Goal: Find specific page/section: Find specific page/section

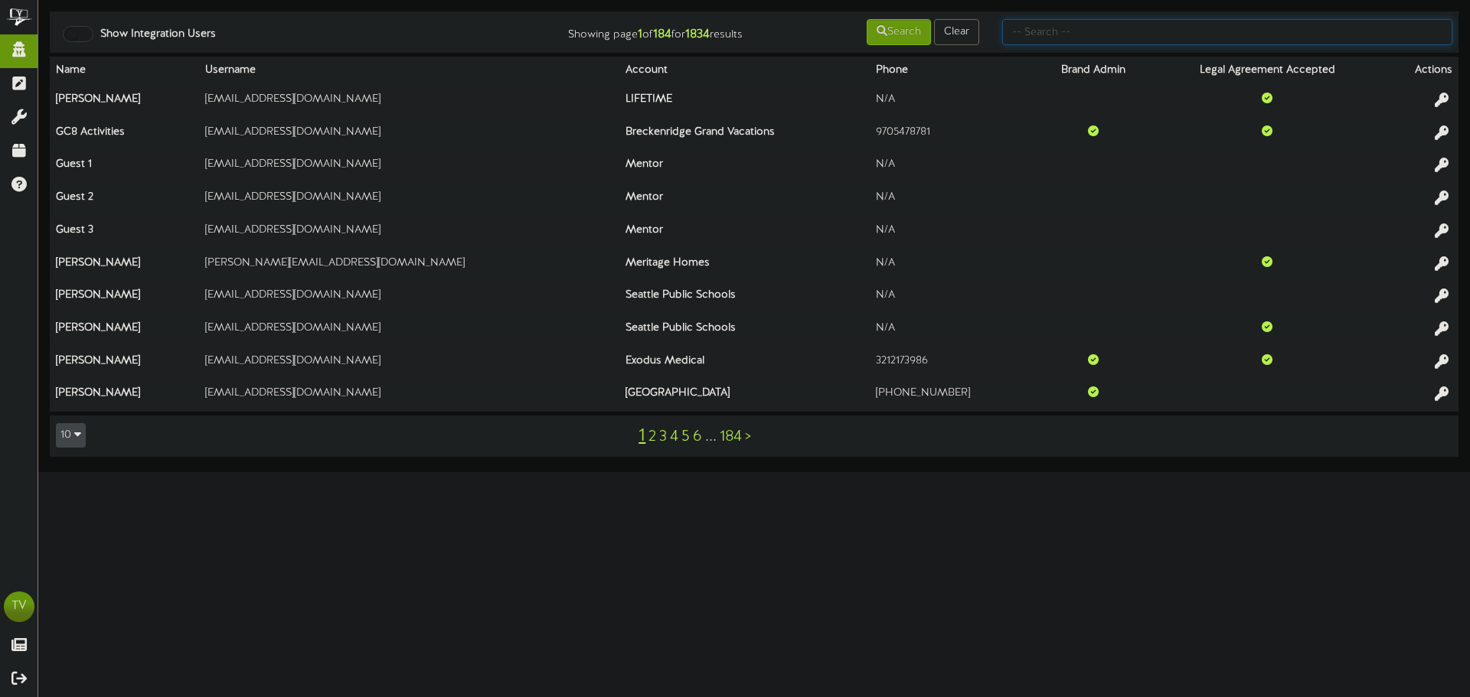
click at [1101, 27] on input "text" at bounding box center [1227, 32] width 450 height 26
type input "gentry"
click at [861, 29] on div "Search Clear" at bounding box center [872, 32] width 237 height 29
click at [912, 50] on td "Show Integration Users Showing page 1 of 184 for 1834 results Search Clear gent…" at bounding box center [754, 31] width 1409 height 41
click at [900, 33] on button "Search" at bounding box center [899, 32] width 64 height 26
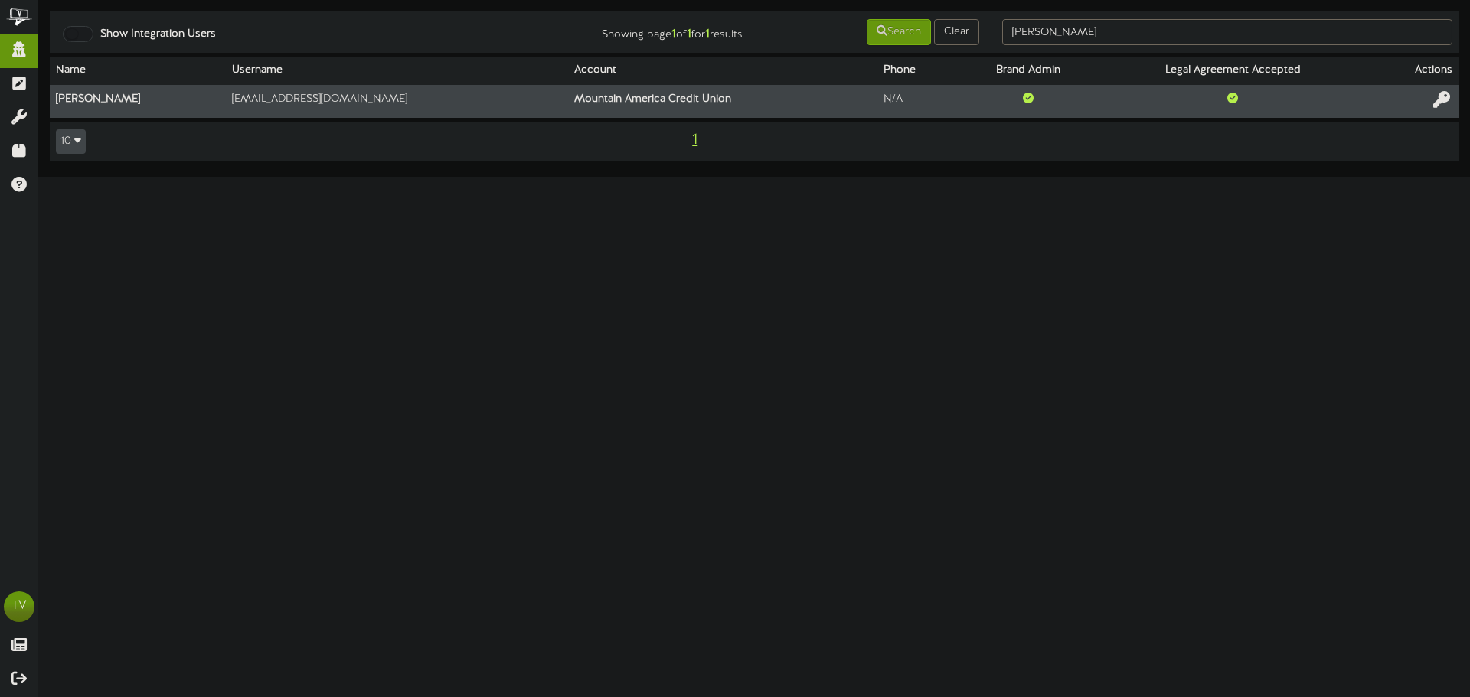
click at [1435, 92] on button at bounding box center [1442, 102] width 26 height 24
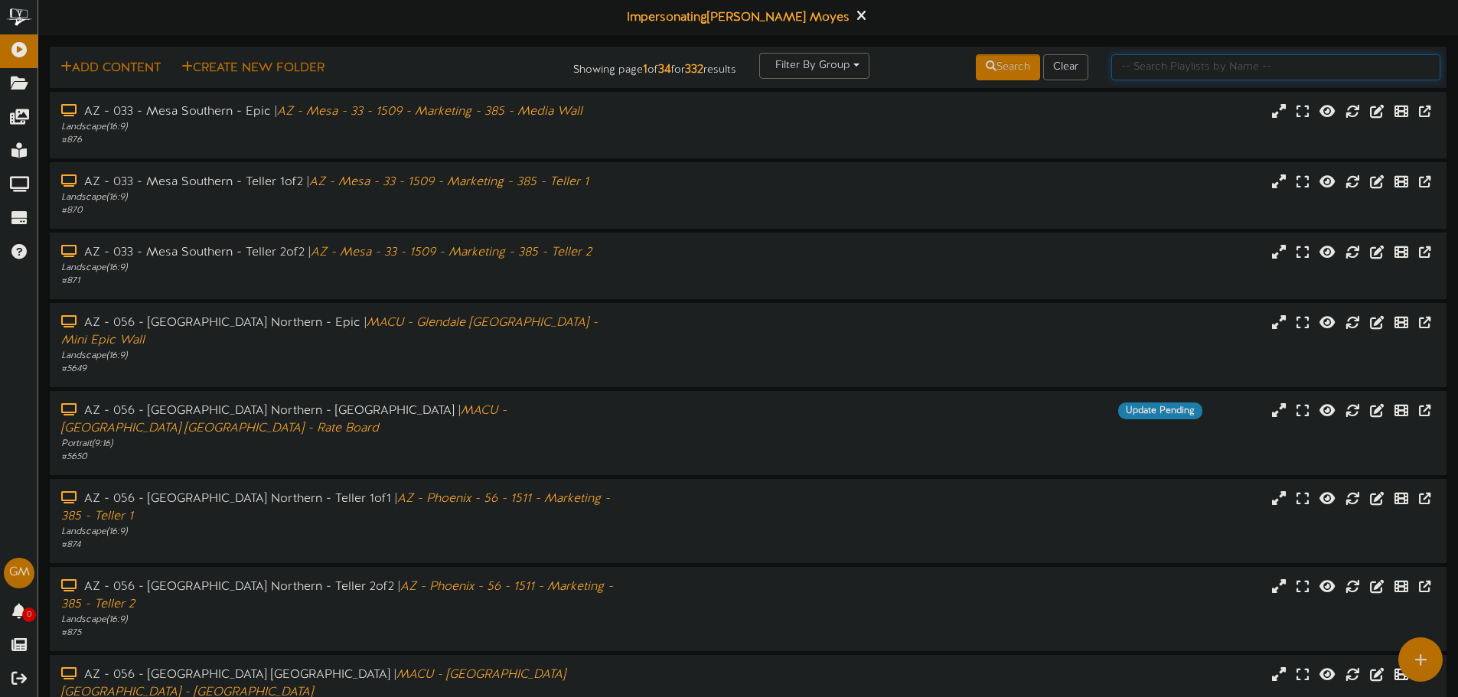
click at [1187, 67] on input "text" at bounding box center [1276, 67] width 329 height 26
type input "13"
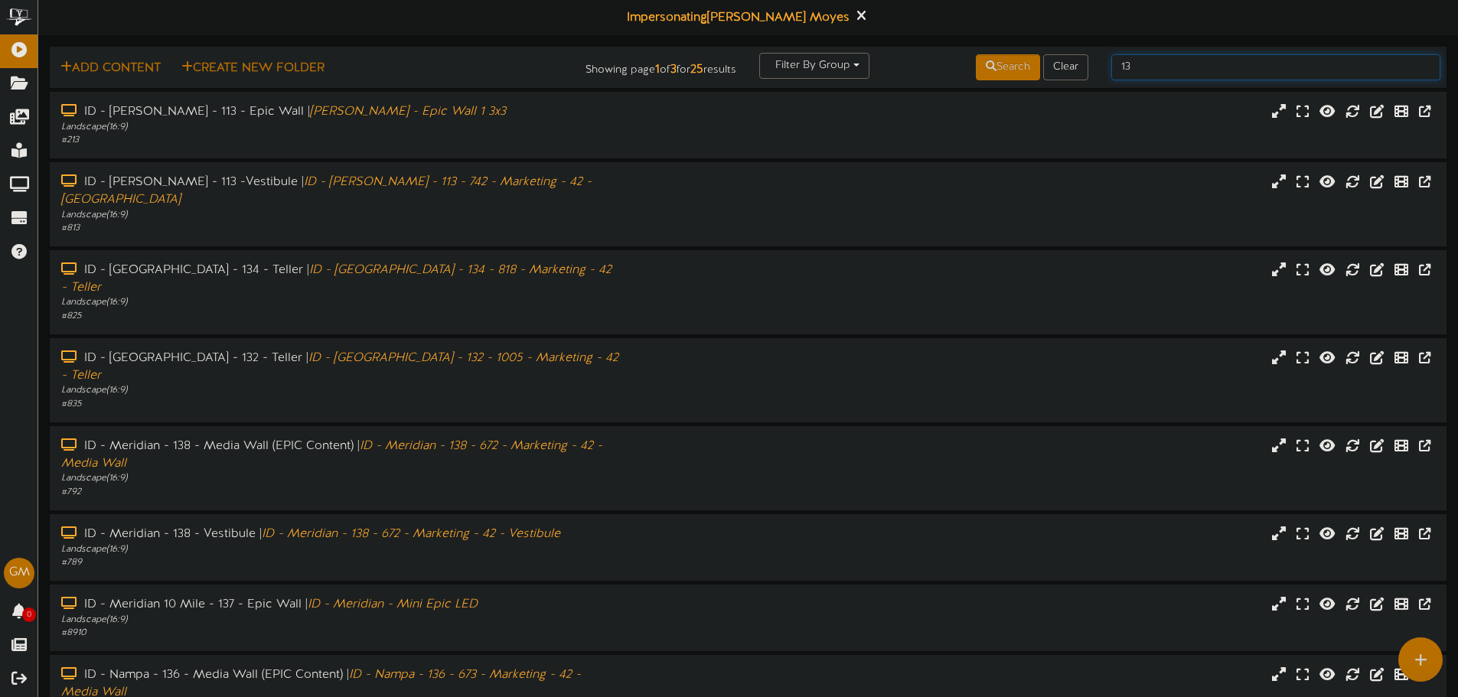
click at [1187, 64] on input "13" at bounding box center [1276, 67] width 329 height 26
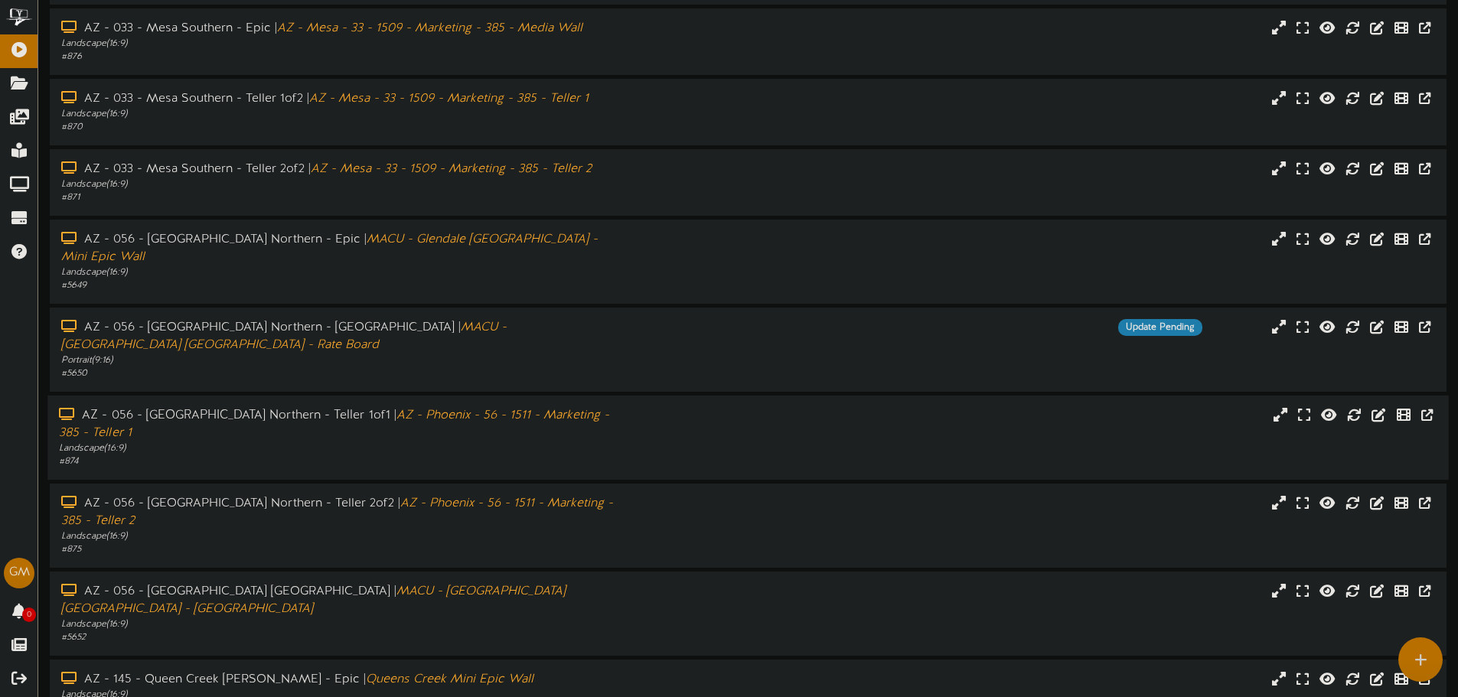
scroll to position [158, 0]
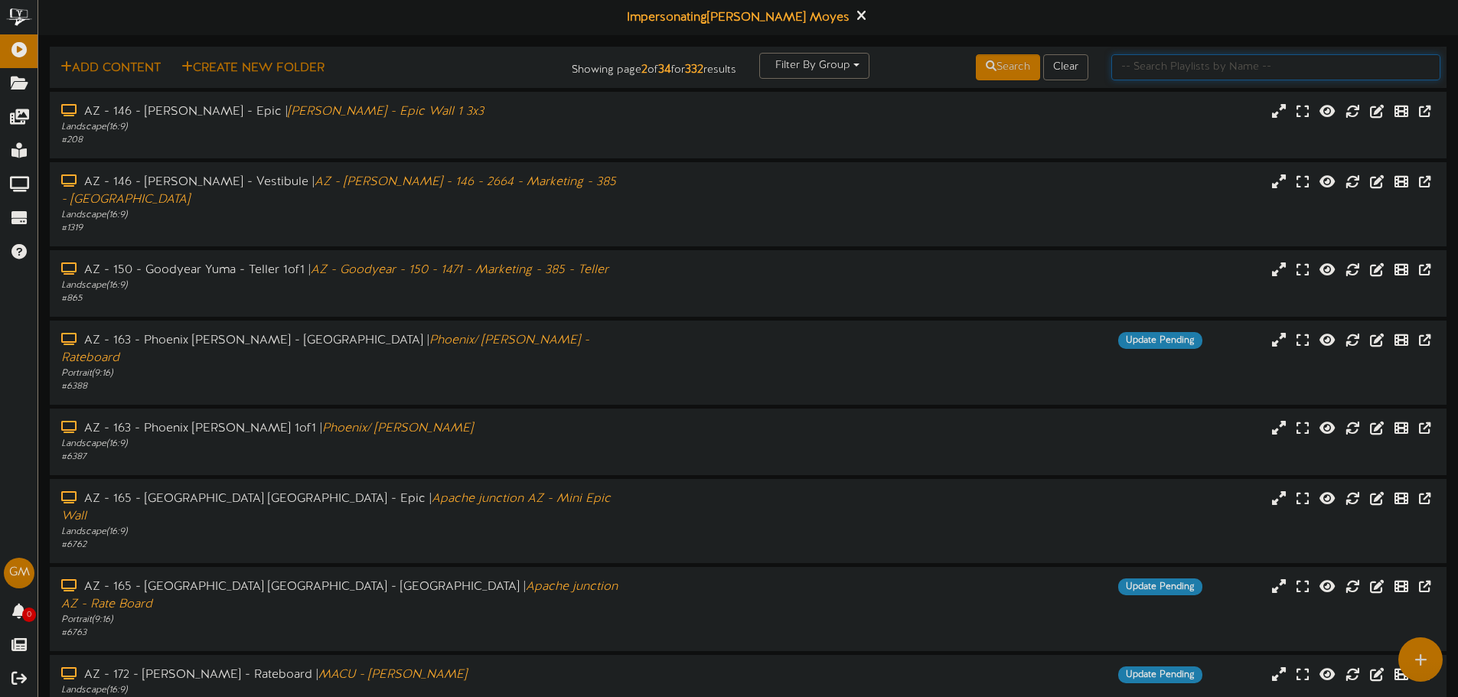
click at [1160, 72] on input "text" at bounding box center [1276, 67] width 329 height 26
type input "13""
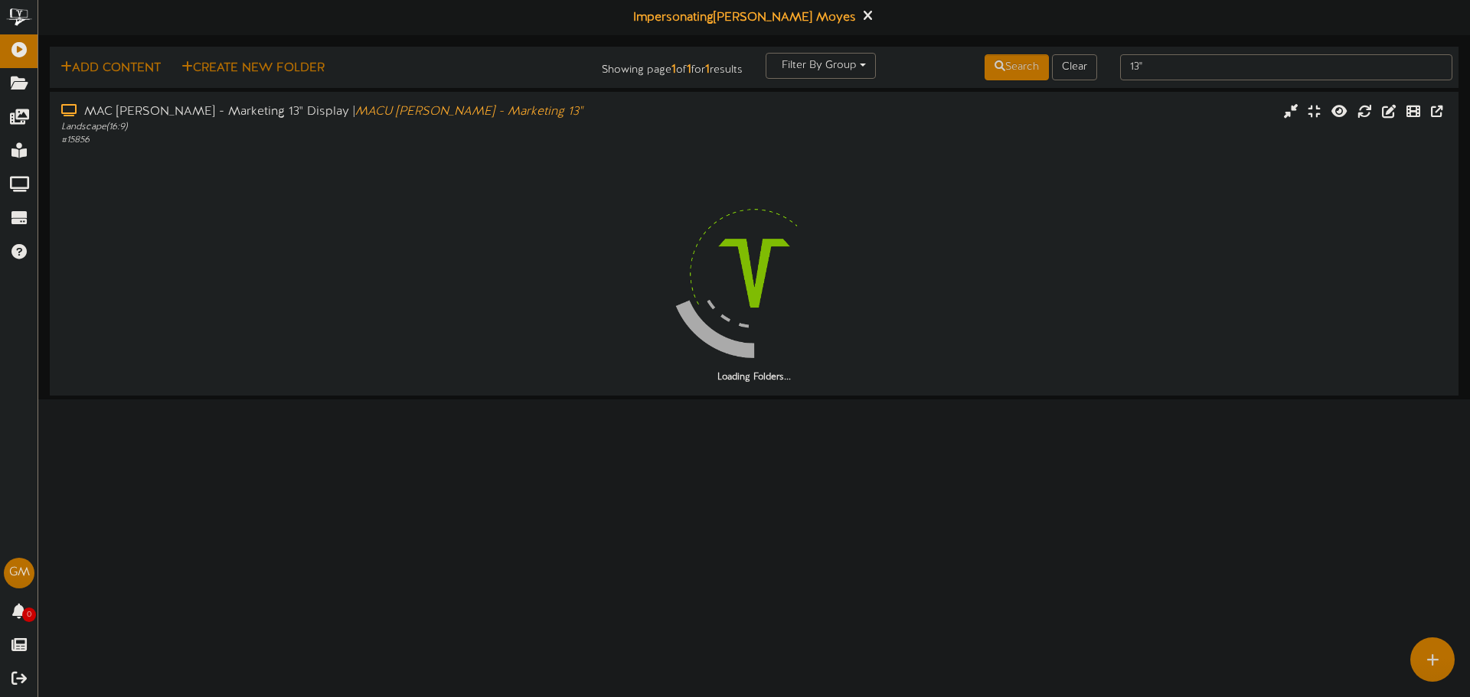
click at [1161, 51] on td "Add Content Create New Folder Showing page 1 of 1 for 1 results Filter By Group…" at bounding box center [754, 67] width 1409 height 41
click at [1164, 67] on input "13"" at bounding box center [1286, 67] width 332 height 26
type input "1"
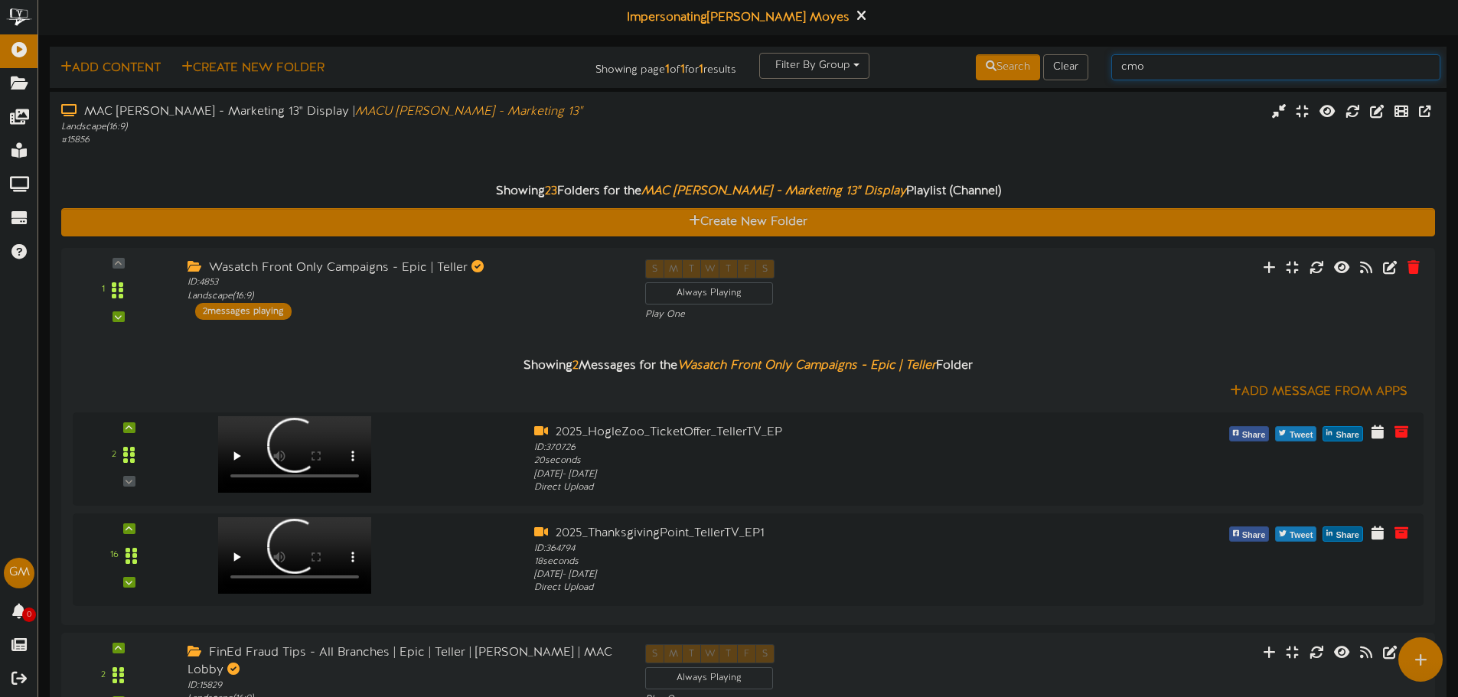
type input "cmo"
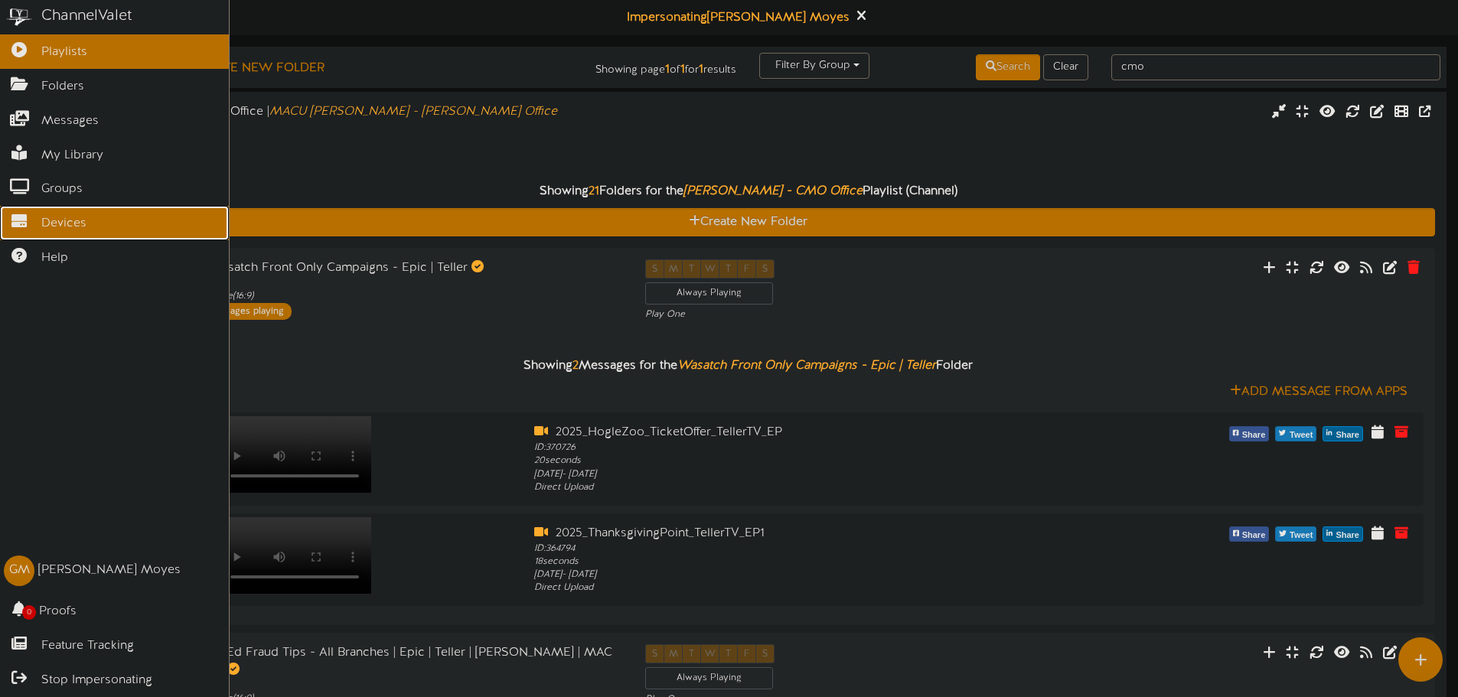
click at [52, 224] on span "Devices" at bounding box center [63, 224] width 45 height 18
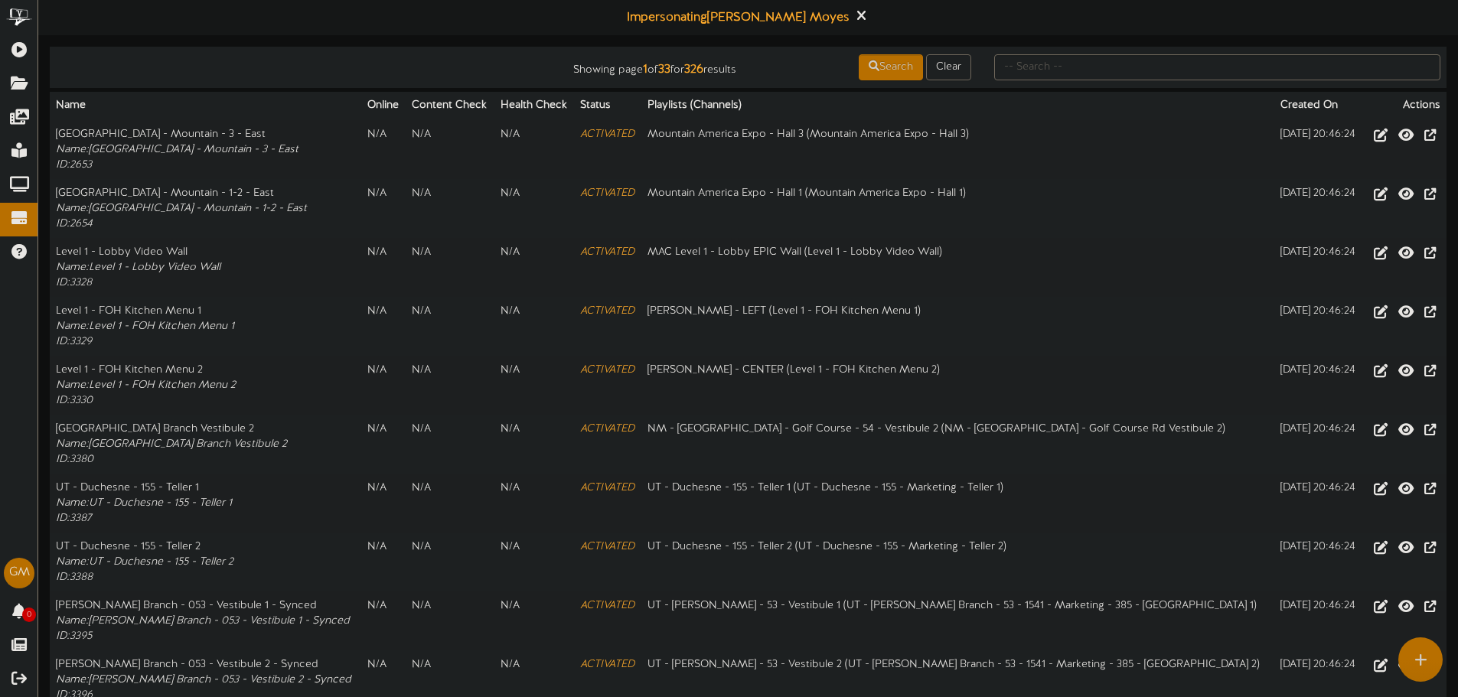
click at [1028, 83] on td "Showing page 1 of 33 for 326 results Search Clear" at bounding box center [748, 67] width 1397 height 41
click at [1027, 74] on input "text" at bounding box center [1218, 67] width 446 height 26
type input "[PERSON_NAME]"
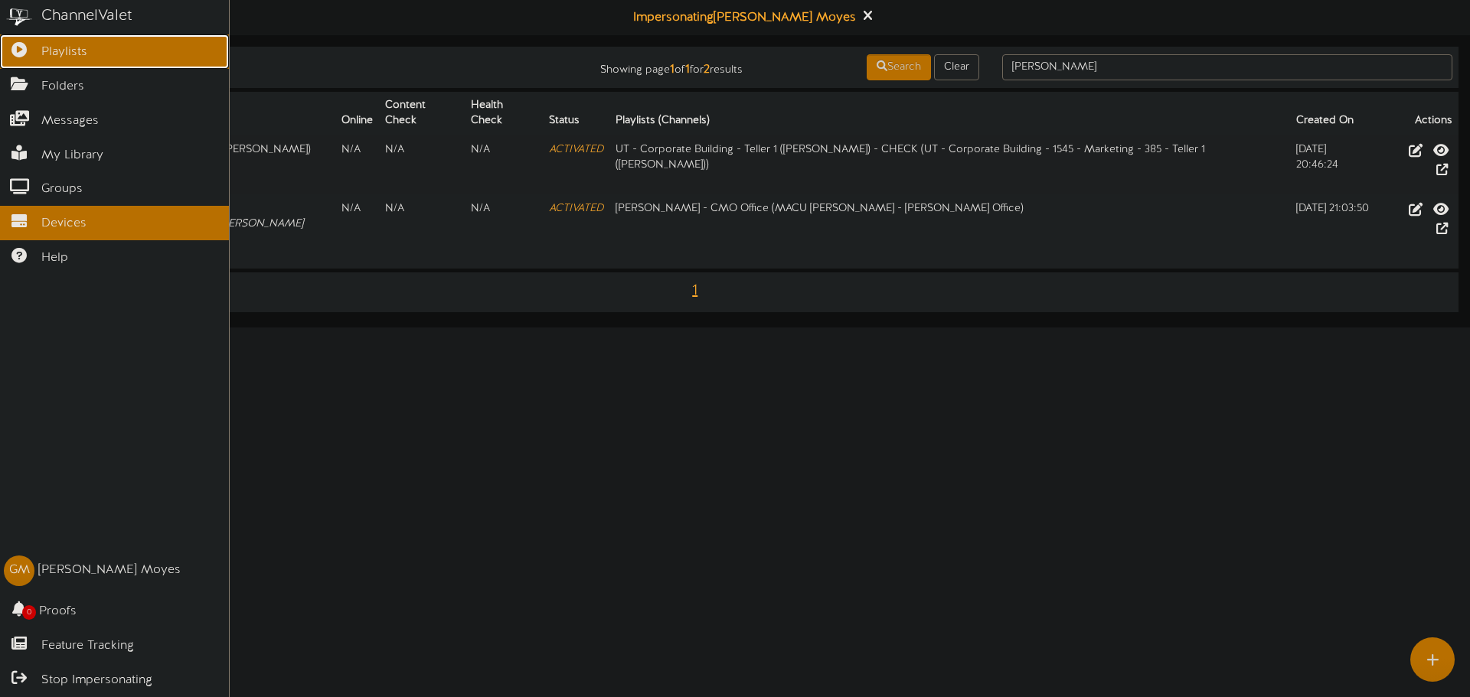
click at [11, 51] on icon at bounding box center [19, 47] width 38 height 11
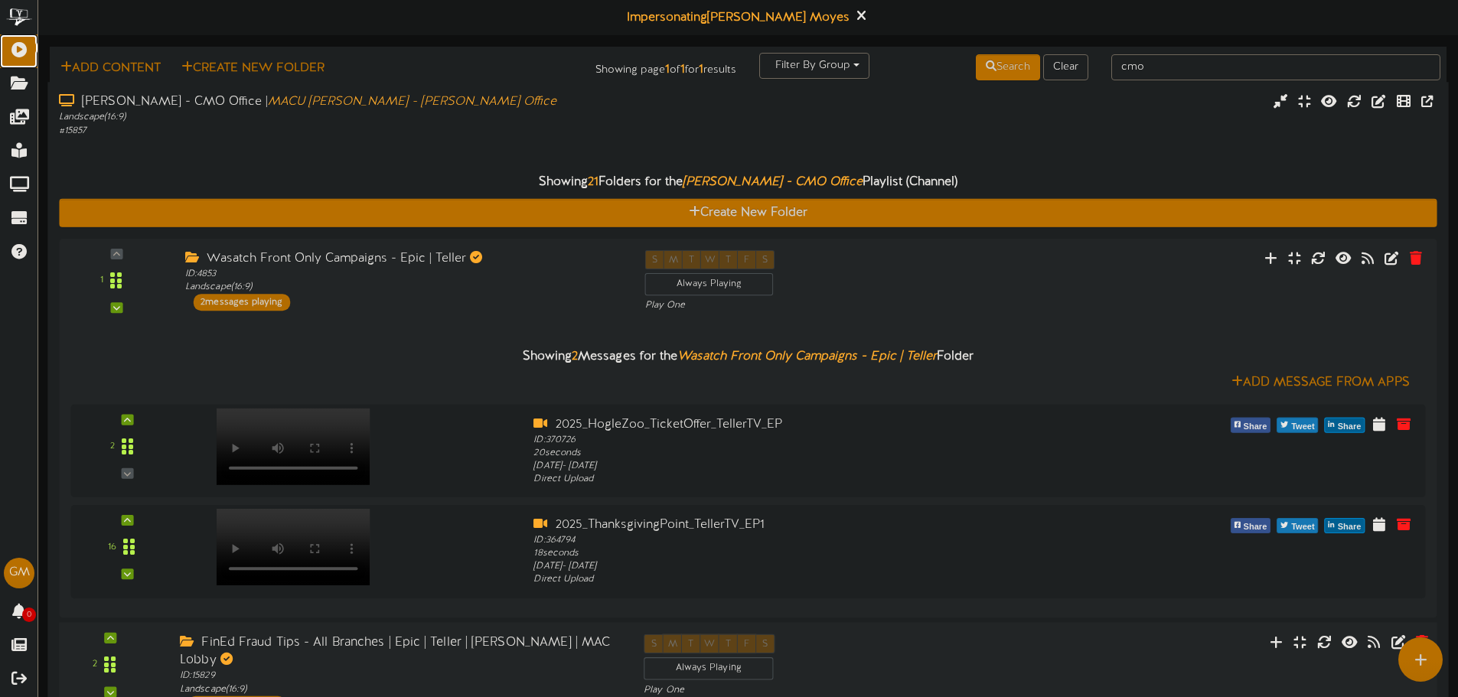
scroll to position [13, 0]
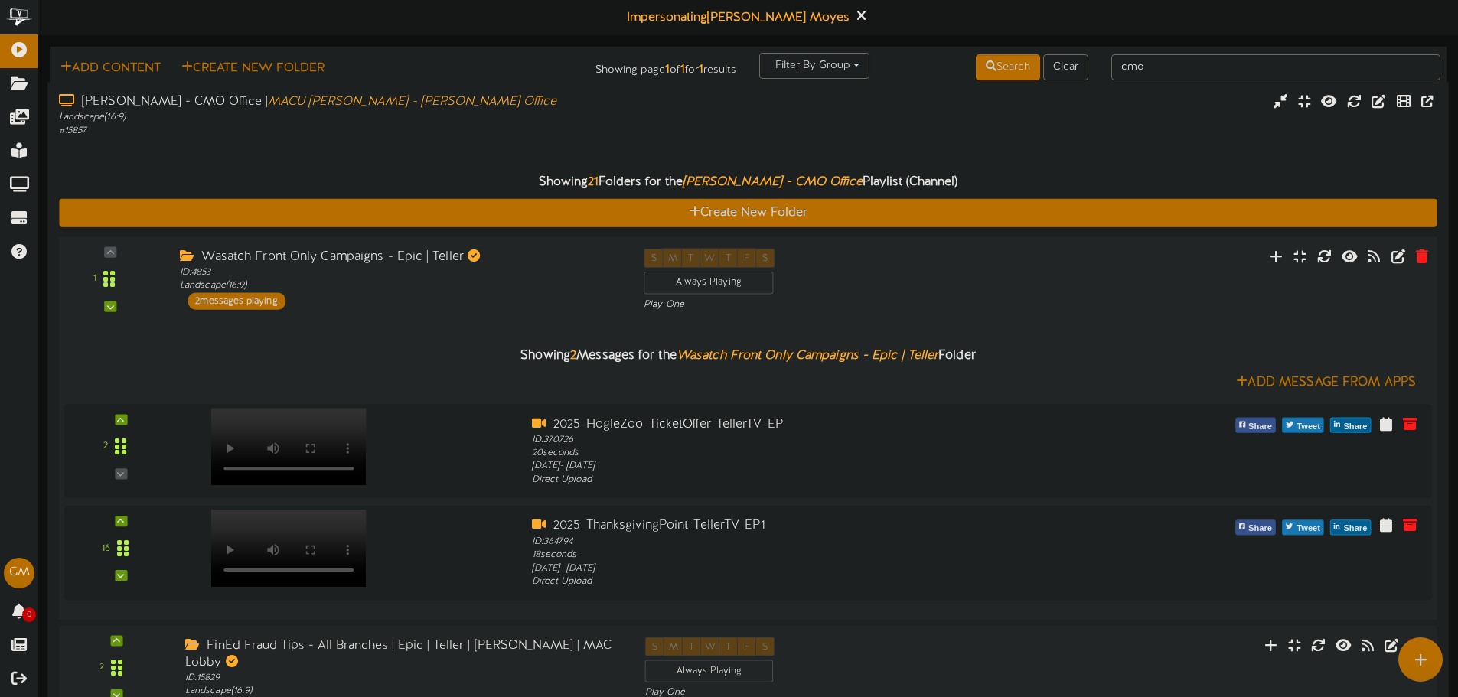
click at [373, 282] on div "Wasatch Front Only Campaigns - Epic | Teller ID: 4853 Landscape ( 16:9 ) 2 mess…" at bounding box center [400, 278] width 464 height 61
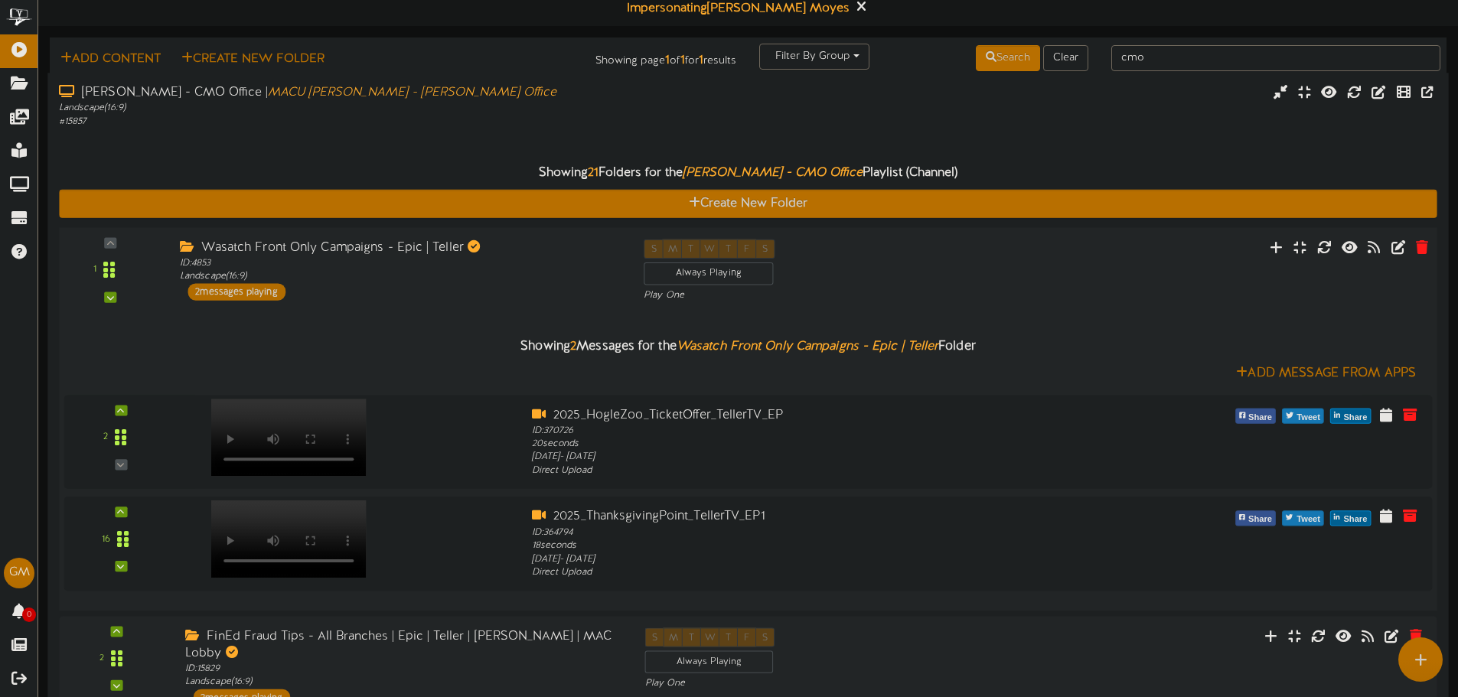
scroll to position [5, 0]
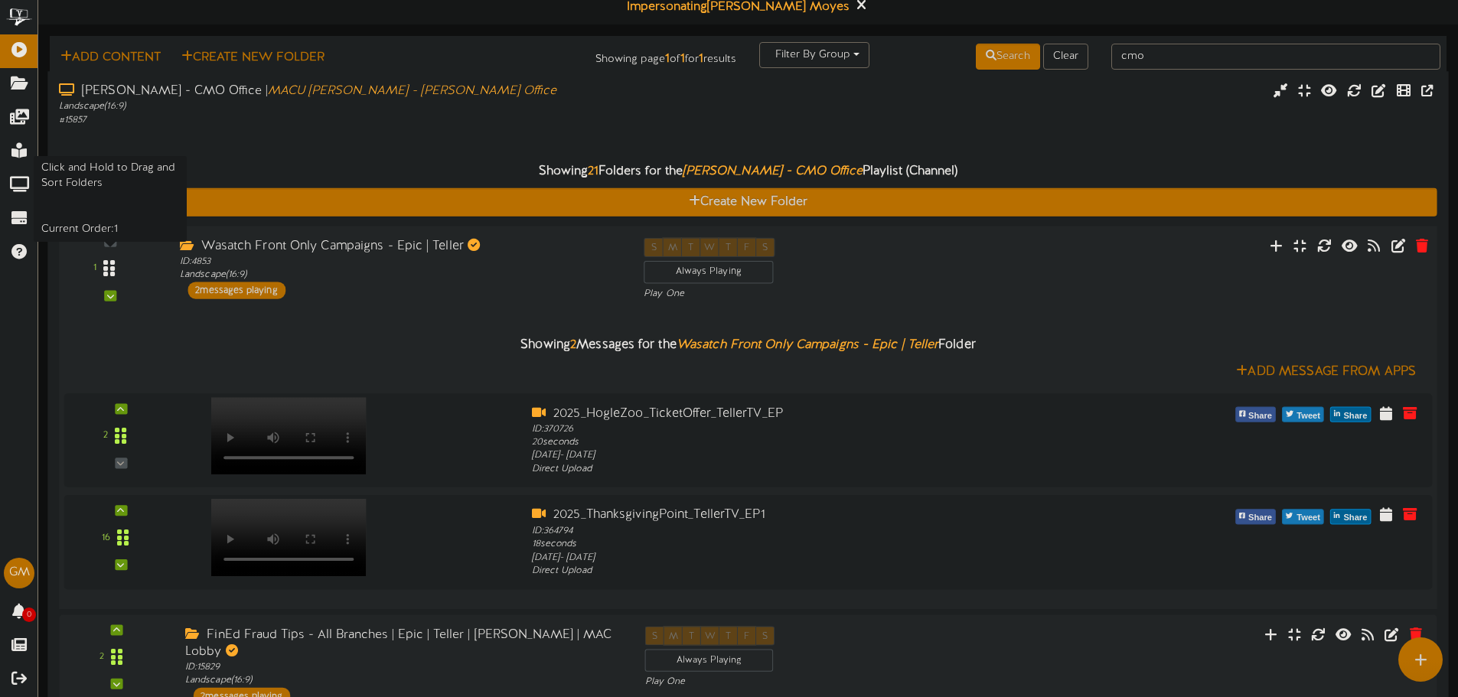
click at [109, 260] on icon at bounding box center [108, 269] width 11 height 18
click at [1288, 240] on button at bounding box center [1300, 248] width 24 height 24
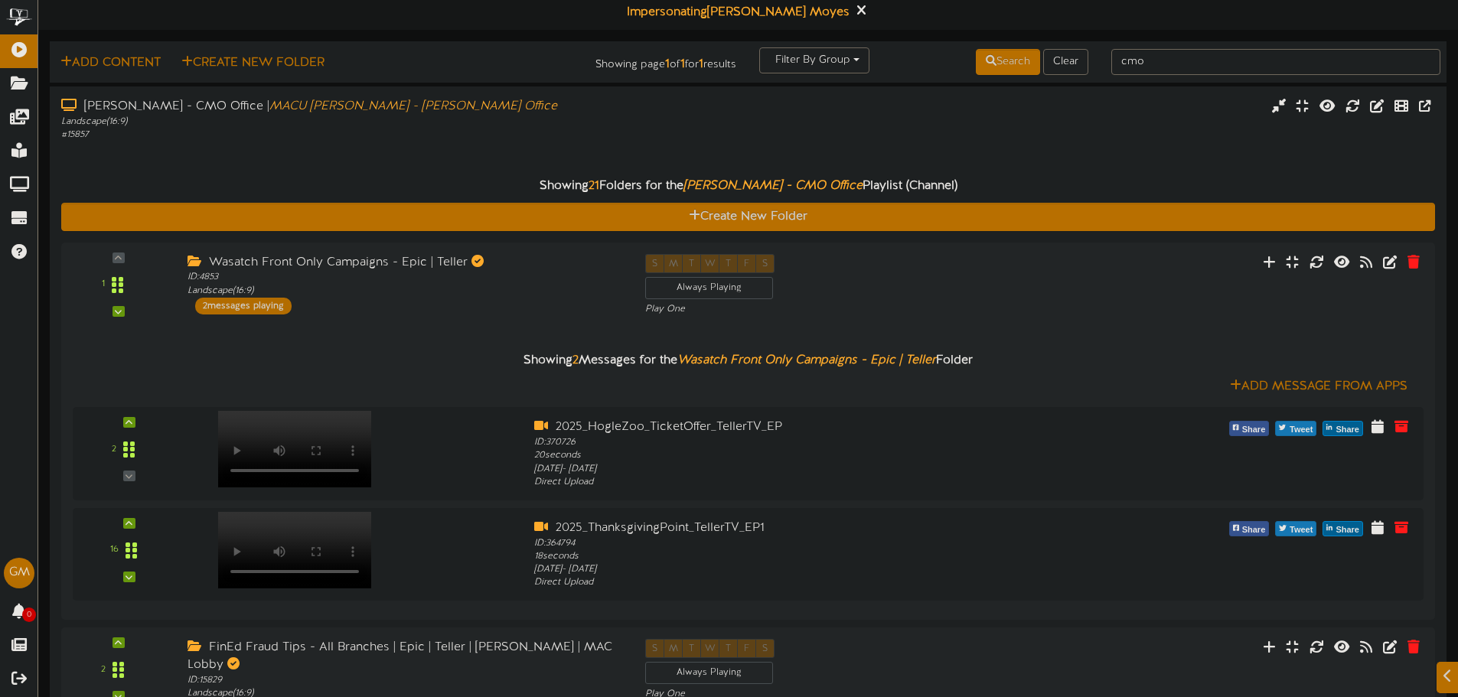
scroll to position [0, 0]
